Goal: Transaction & Acquisition: Purchase product/service

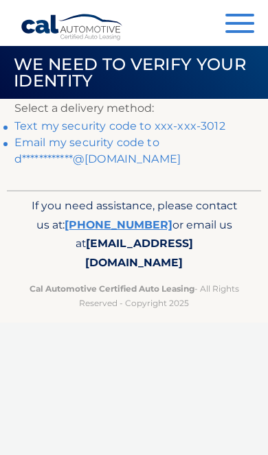
click at [187, 128] on link "Text my security code to xxx-xxx-3012" at bounding box center [119, 125] width 211 height 13
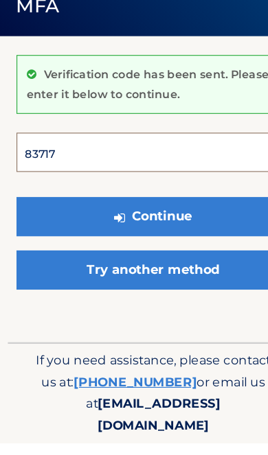
type input "837174"
click at [134, 240] on button "Continue" at bounding box center [133, 257] width 239 height 34
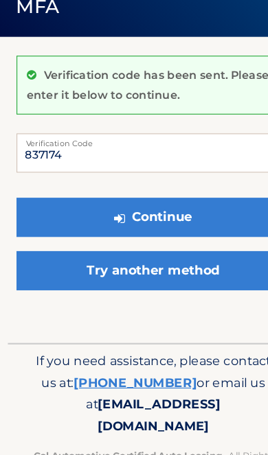
click at [181, 230] on button "Continue" at bounding box center [133, 247] width 239 height 34
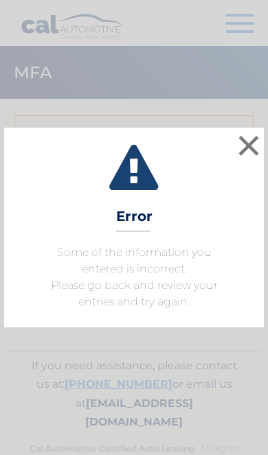
click at [244, 147] on button "×" at bounding box center [248, 145] width 27 height 27
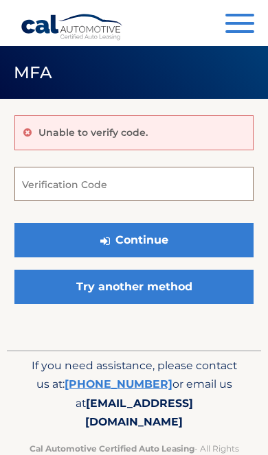
click at [170, 183] on input "Verification Code" at bounding box center [133, 184] width 239 height 34
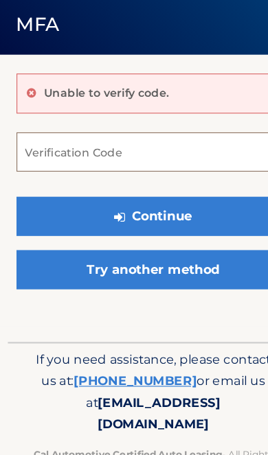
click at [140, 167] on input "Verification Code" at bounding box center [133, 184] width 239 height 34
paste input "657644"
type input "657644"
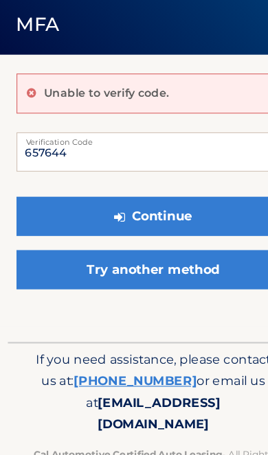
click at [149, 223] on button "Continue" at bounding box center [133, 240] width 239 height 34
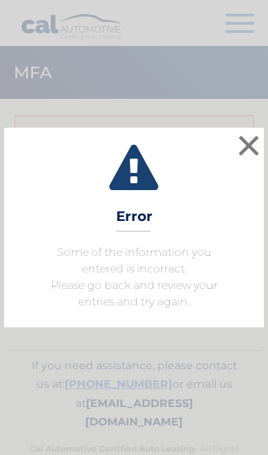
click at [250, 157] on button "×" at bounding box center [248, 145] width 27 height 27
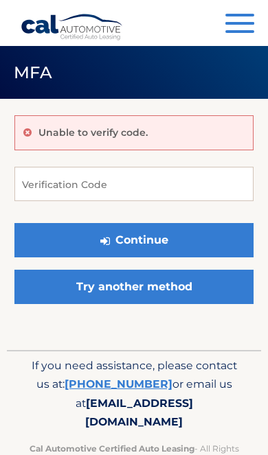
click at [155, 291] on link "Try another method" at bounding box center [133, 287] width 239 height 34
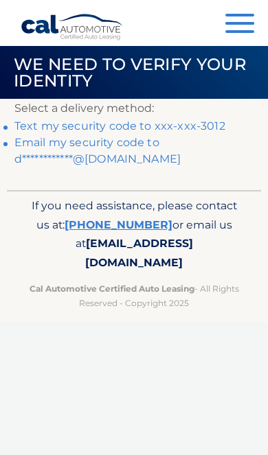
click at [118, 148] on link "**********" at bounding box center [97, 151] width 166 height 30
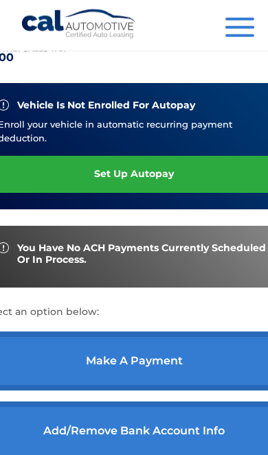
scroll to position [307, 0]
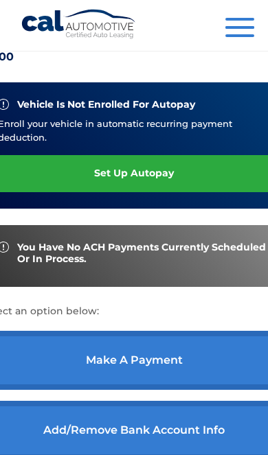
click at [183, 373] on link "make a payment" at bounding box center [133, 360] width 305 height 59
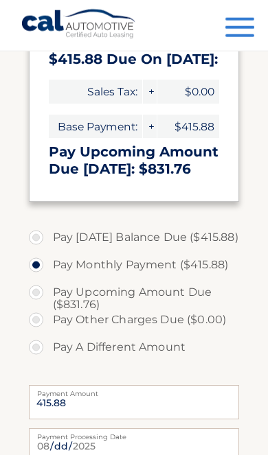
scroll to position [352, 0]
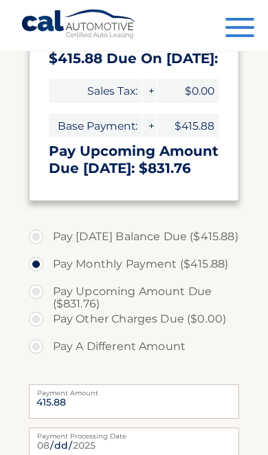
select select "NjZlOGVhZmEtZWRkZS00ZThjLWJlYTgtNzAxMWQyYmZjNTJl"
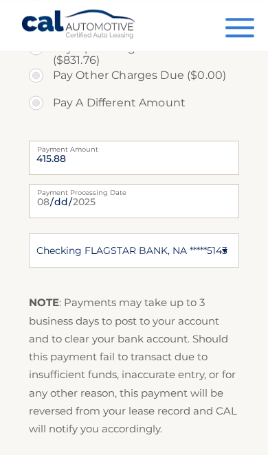
scroll to position [604, 0]
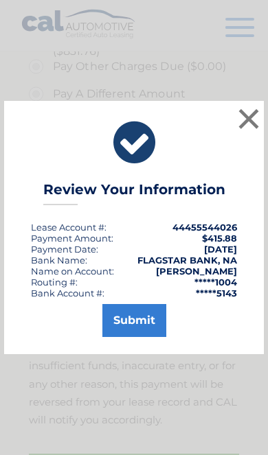
click at [143, 337] on button "Submit" at bounding box center [134, 320] width 64 height 33
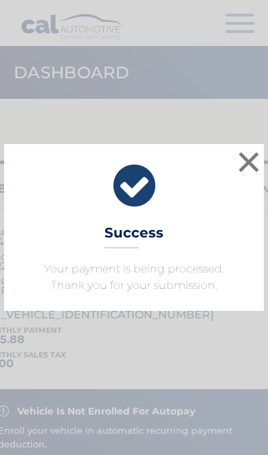
click at [240, 170] on button "×" at bounding box center [248, 161] width 27 height 27
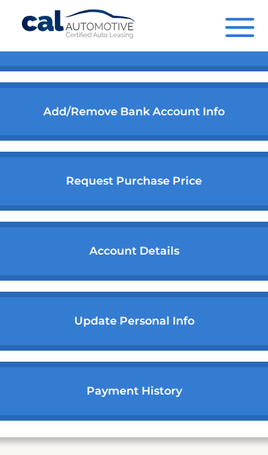
scroll to position [673, 0]
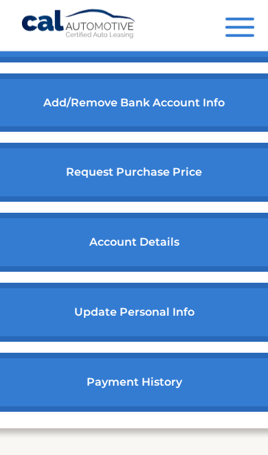
click at [166, 262] on link "account details" at bounding box center [133, 242] width 305 height 59
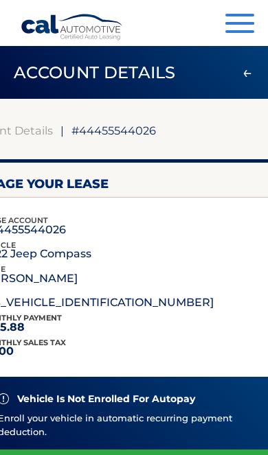
click at [147, 266] on div "lease account #44455544026 vehicle 2022 Jeep Compass name [PERSON_NAME] vin [US…" at bounding box center [97, 263] width 232 height 98
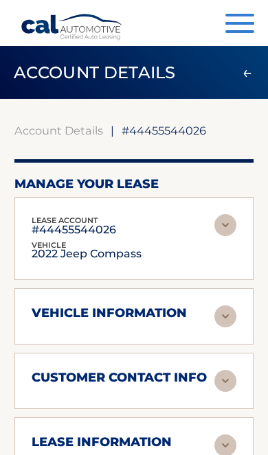
click at [165, 251] on div "lease account #44455544026 vehicle 2022 Jeep Compass name [PERSON_NAME] vin [US…" at bounding box center [134, 238] width 205 height 49
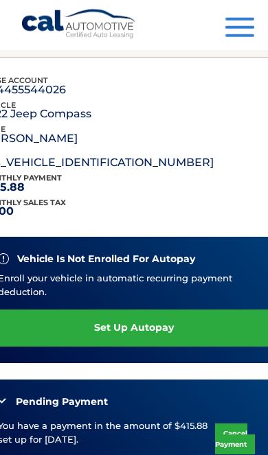
click at [206, 154] on div "lease account #44455544026 vehicle 2022 Jeep Compass name [PERSON_NAME] vin [US…" at bounding box center [133, 123] width 305 height 98
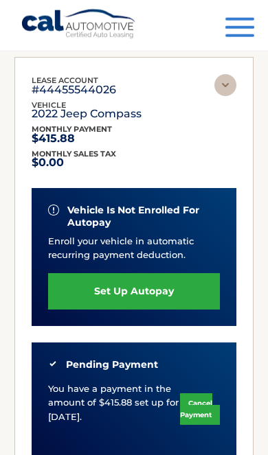
scroll to position [141, 0]
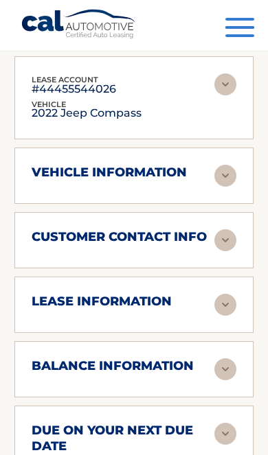
click at [227, 177] on img at bounding box center [225, 176] width 22 height 22
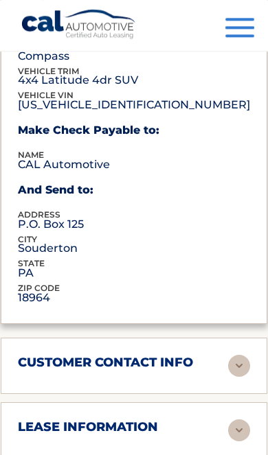
click at [228, 355] on img at bounding box center [239, 366] width 22 height 22
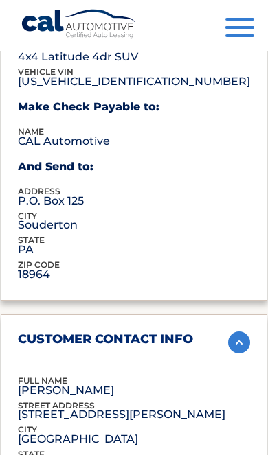
scroll to position [499, 0]
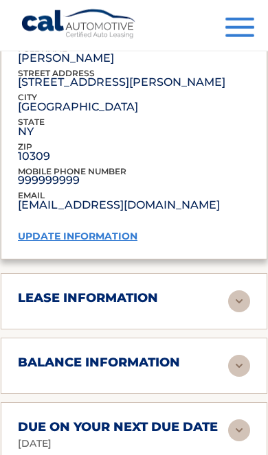
click at [228, 292] on img at bounding box center [239, 301] width 22 height 22
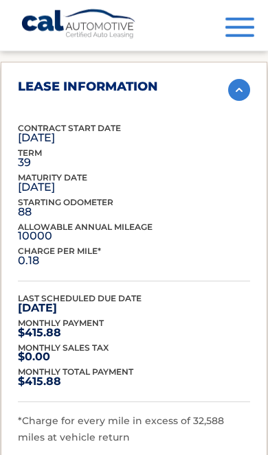
scroll to position [926, 0]
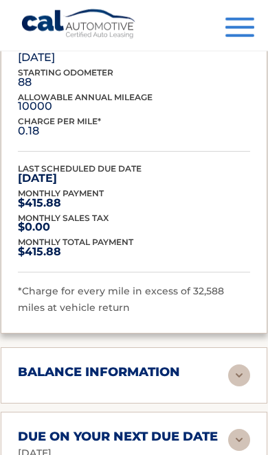
click at [234, 365] on img at bounding box center [239, 376] width 22 height 22
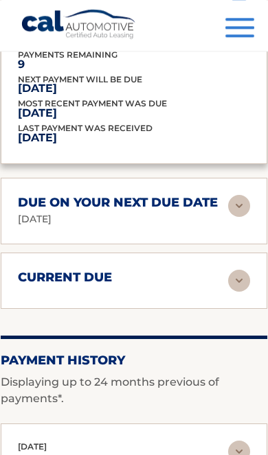
scroll to position [1437, 0]
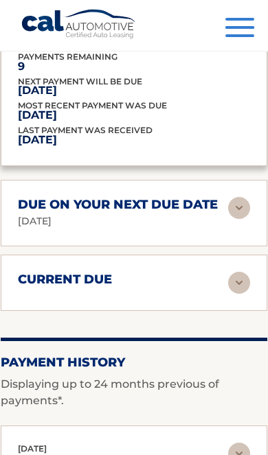
click at [210, 207] on h2 "due on your next due date" at bounding box center [118, 205] width 200 height 16
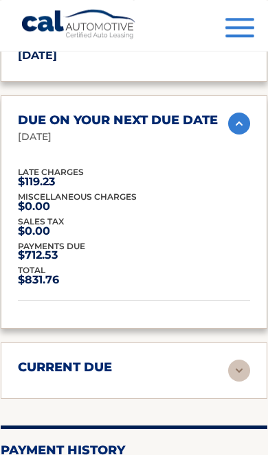
click at [228, 360] on img at bounding box center [239, 371] width 22 height 22
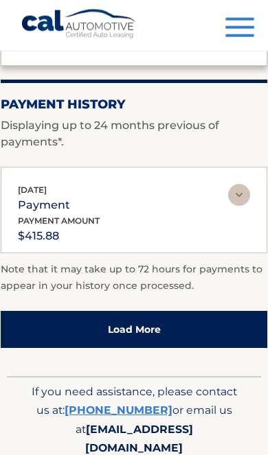
scroll to position [2017, 0]
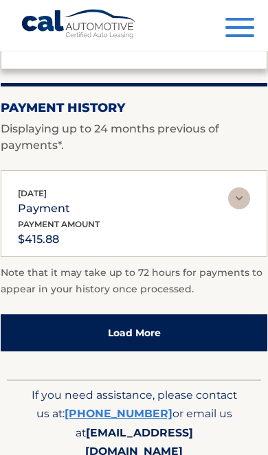
click at [235, 187] on img at bounding box center [239, 198] width 22 height 22
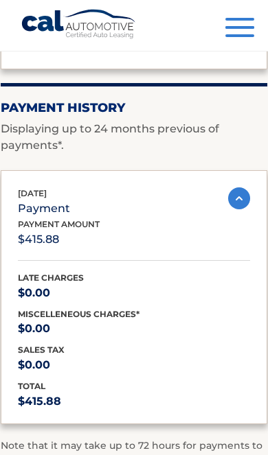
click at [235, 191] on img at bounding box center [239, 198] width 22 height 22
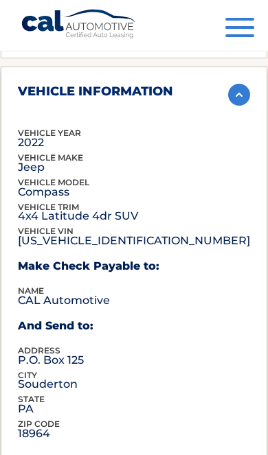
scroll to position [0, 0]
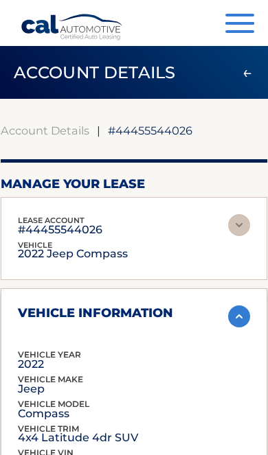
click at [228, 229] on img at bounding box center [239, 225] width 22 height 22
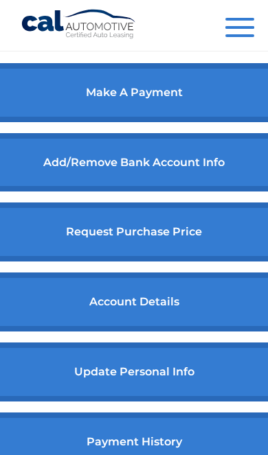
scroll to position [623, 0]
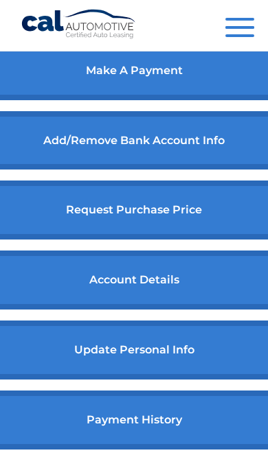
click at [191, 227] on link "request purchase price" at bounding box center [133, 210] width 305 height 59
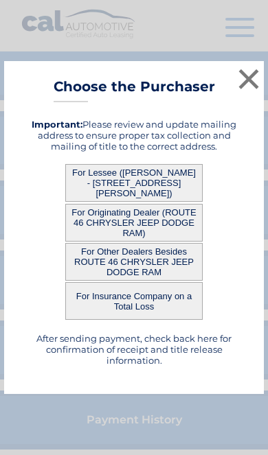
click at [85, 202] on button "For Lessee ([PERSON_NAME] - [STREET_ADDRESS][PERSON_NAME])" at bounding box center [133, 183] width 137 height 38
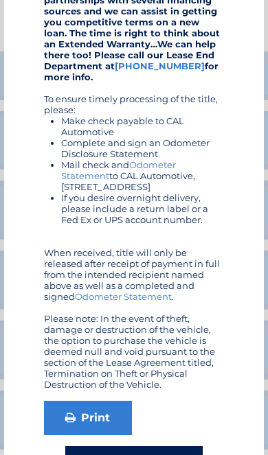
scroll to position [411, 0]
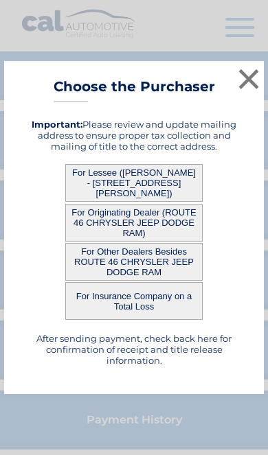
click at [133, 242] on button "For Originating Dealer (ROUTE 46 CHRYSLER JEEP DODGE RAM)" at bounding box center [133, 223] width 137 height 38
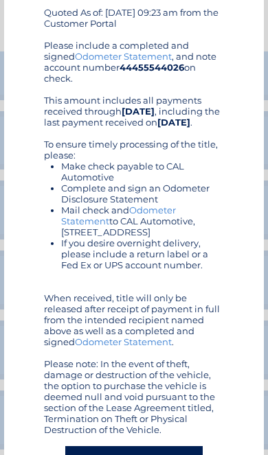
scroll to position [194, 0]
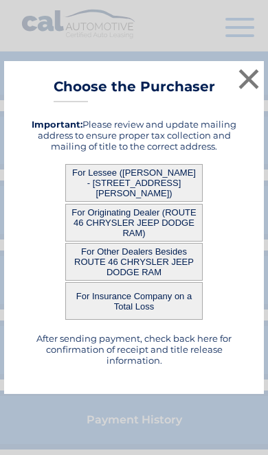
click at [153, 281] on button "For Other Dealers Besides ROUTE 46 CHRYSLER JEEP DODGE RAM" at bounding box center [133, 262] width 137 height 38
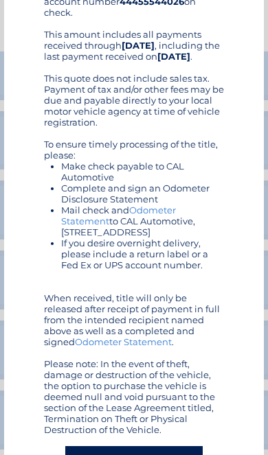
scroll to position [260, 0]
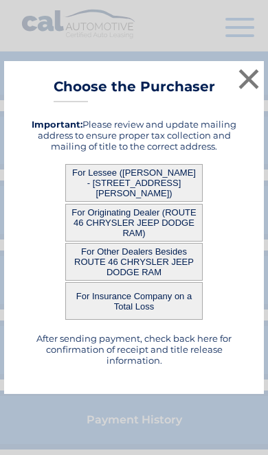
click at [135, 320] on button "For Insurance Company on a Total Loss" at bounding box center [133, 301] width 137 height 38
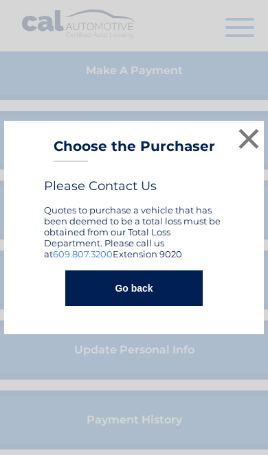
click at [253, 152] on button "×" at bounding box center [248, 138] width 27 height 27
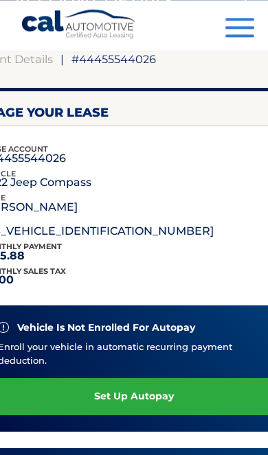
scroll to position [69, 0]
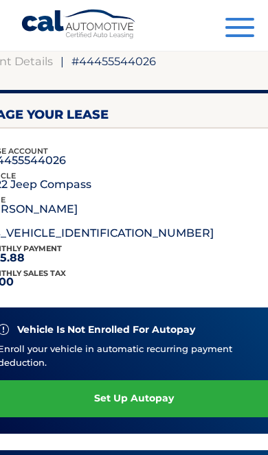
click at [242, 30] on button "Menu" at bounding box center [239, 29] width 29 height 23
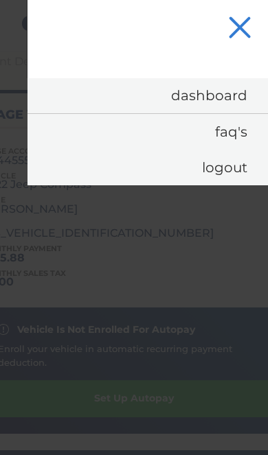
click at [236, 164] on link "Logout" at bounding box center [147, 168] width 240 height 36
